Goal: Navigation & Orientation: Find specific page/section

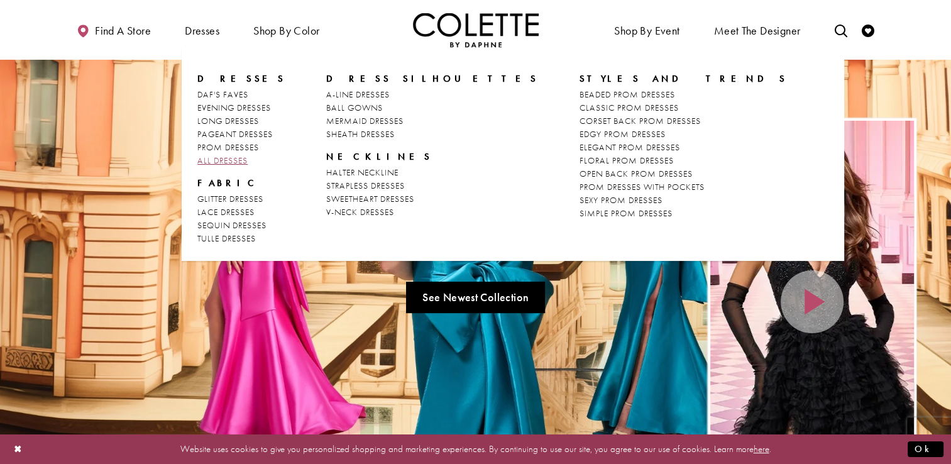
click at [228, 155] on span "ALL DRESSES" at bounding box center [222, 160] width 50 height 11
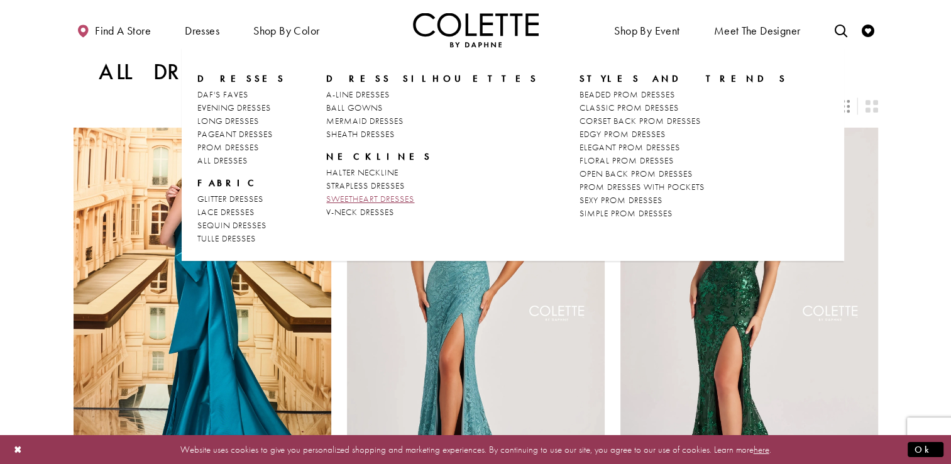
click at [385, 201] on span "SWEETHEART DRESSES" at bounding box center [370, 198] width 88 height 11
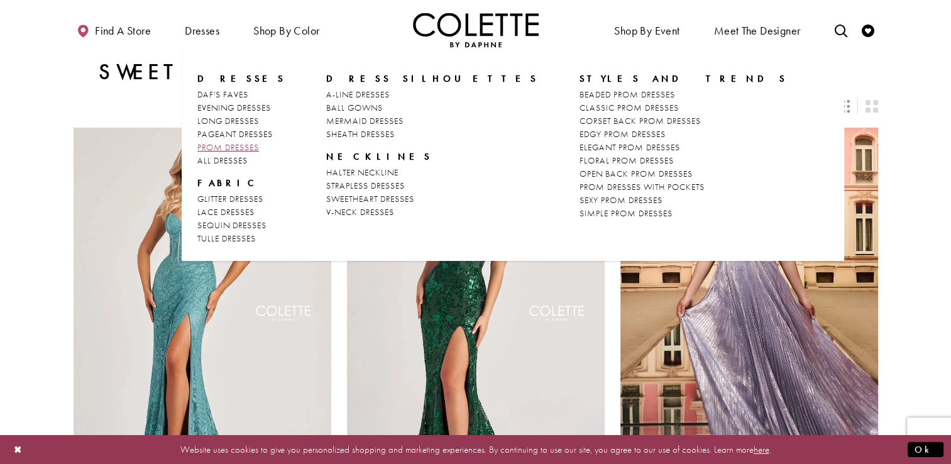
click at [233, 150] on span "PROM DRESSES" at bounding box center [228, 146] width 62 height 11
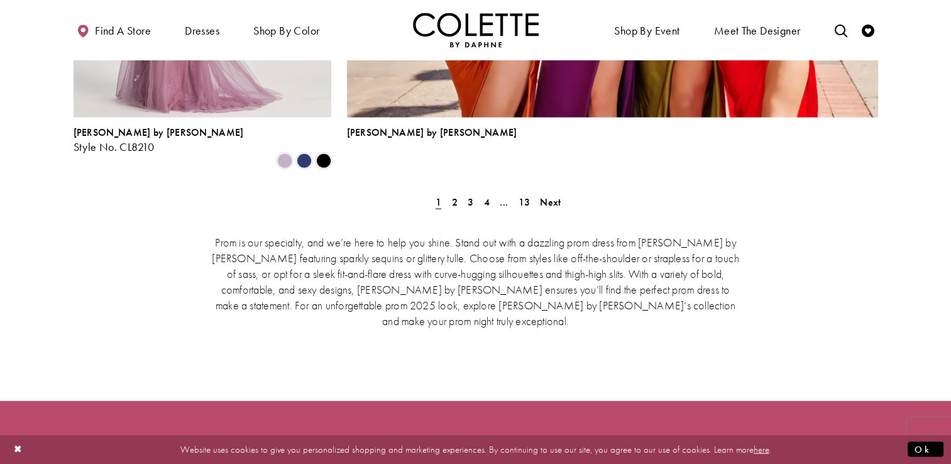
scroll to position [3048, 0]
